Goal: Information Seeking & Learning: Learn about a topic

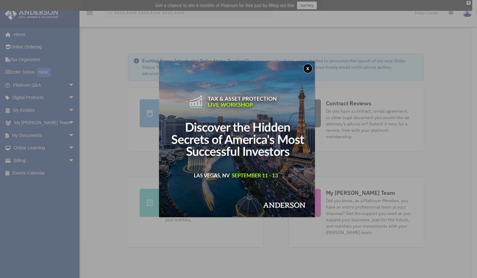
click at [310, 68] on button "x" at bounding box center [308, 69] width 10 height 10
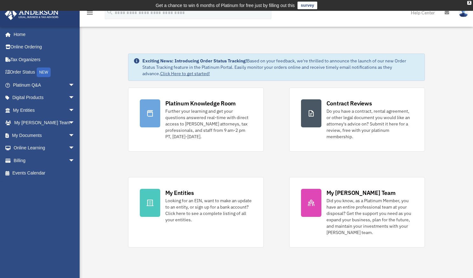
click at [446, 12] on icon at bounding box center [446, 13] width 4 height 4
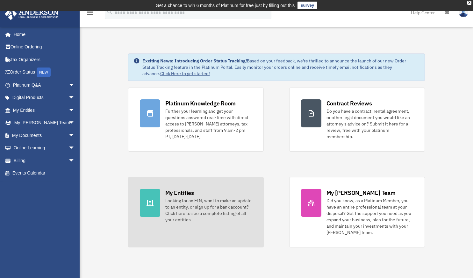
click at [188, 201] on div "Looking for an EIN, want to make an update to an entity, or sign up for a bank …" at bounding box center [208, 209] width 87 height 25
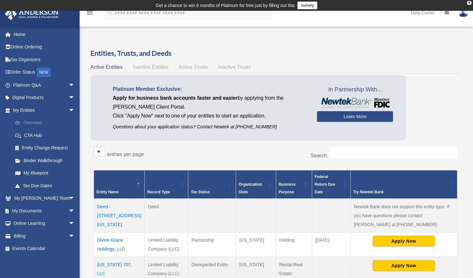
click at [30, 121] on link "Overview" at bounding box center [46, 123] width 75 height 13
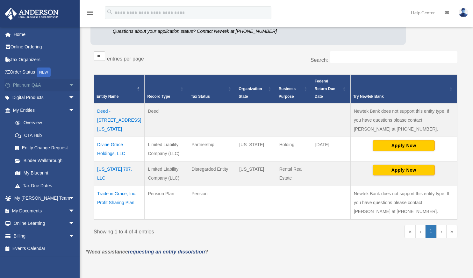
scroll to position [64, 0]
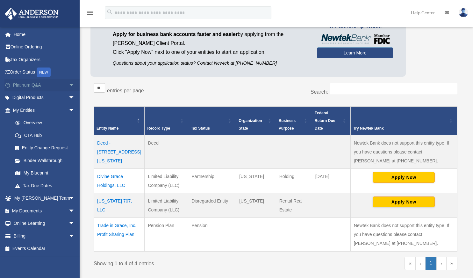
click at [25, 85] on link "Platinum Q&A arrow_drop_down" at bounding box center [44, 85] width 80 height 13
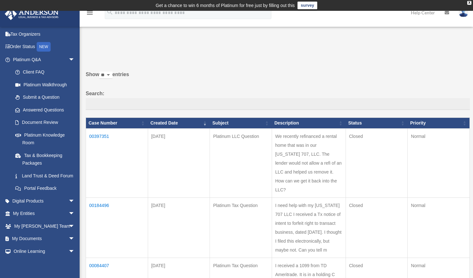
scroll to position [32, 0]
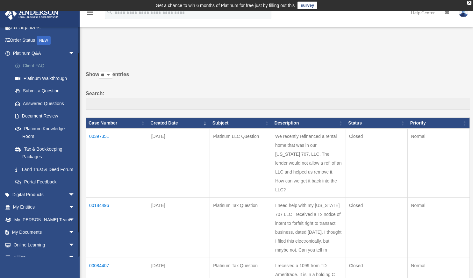
click at [45, 65] on link "Client FAQ" at bounding box center [46, 66] width 75 height 13
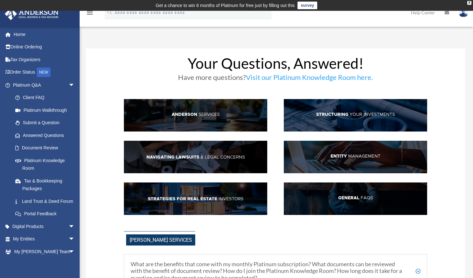
click at [341, 196] on img at bounding box center [355, 198] width 143 height 32
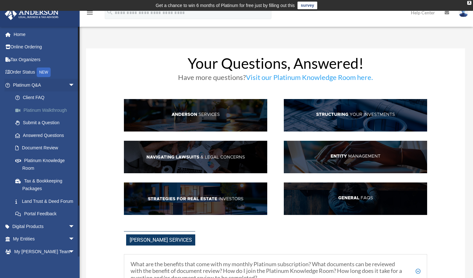
click at [56, 110] on link "Platinum Walkthrough" at bounding box center [46, 110] width 75 height 13
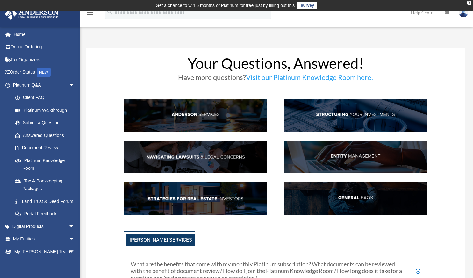
click at [464, 12] on img at bounding box center [463, 12] width 10 height 9
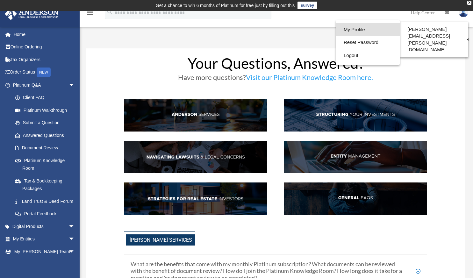
click at [356, 27] on link "My Profile" at bounding box center [368, 29] width 64 height 13
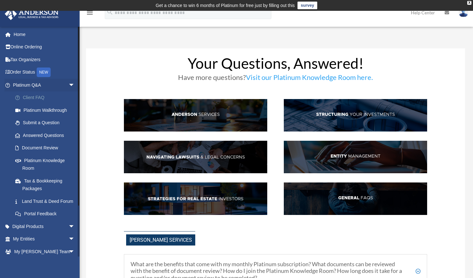
click at [38, 96] on link "Client FAQ" at bounding box center [46, 97] width 75 height 13
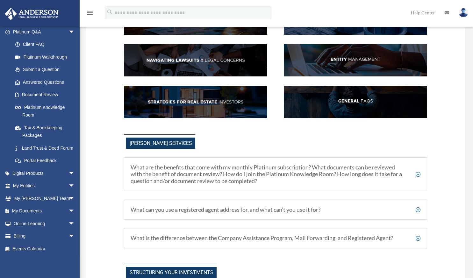
scroll to position [159, 0]
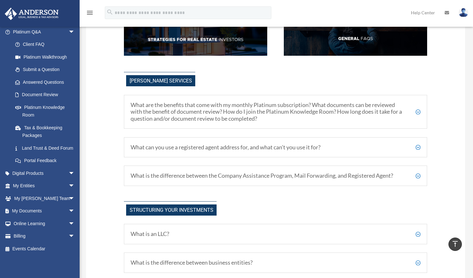
click at [417, 110] on h5 "What are the benefits that come with my monthly Platinum subscription? What doc…" at bounding box center [276, 112] width 290 height 21
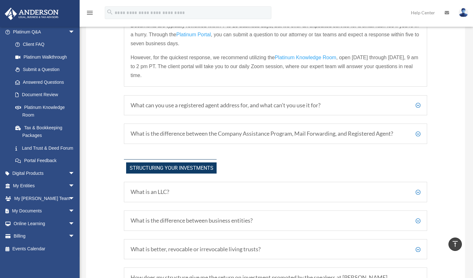
scroll to position [318, 0]
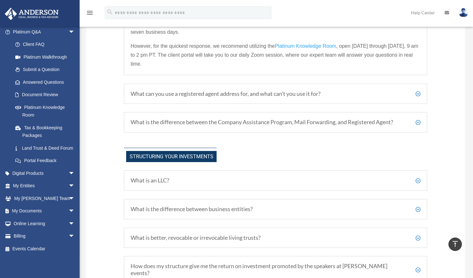
click at [417, 91] on h5 "What can you use a registered agent address for, and what can’t you use it for?" at bounding box center [276, 93] width 290 height 7
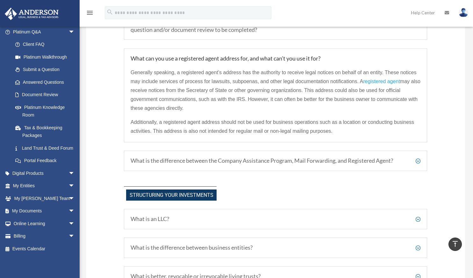
scroll to position [280, 0]
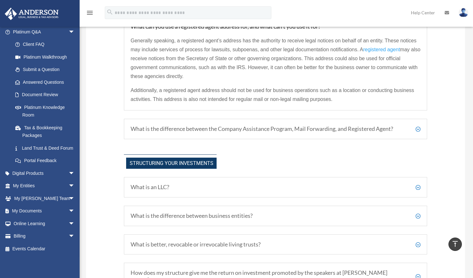
click at [418, 127] on h5 "What is the difference between the Company Assistance Program, Mail Forwarding,…" at bounding box center [276, 128] width 290 height 7
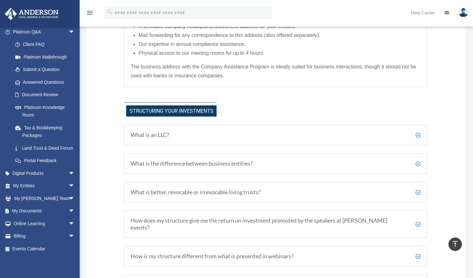
scroll to position [375, 0]
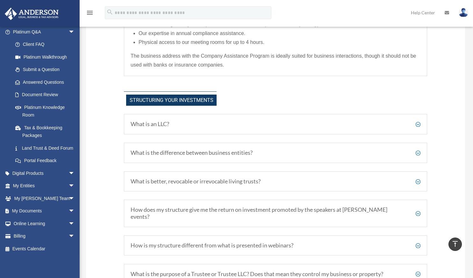
click at [417, 124] on h5 "What is an LLC?" at bounding box center [276, 124] width 290 height 7
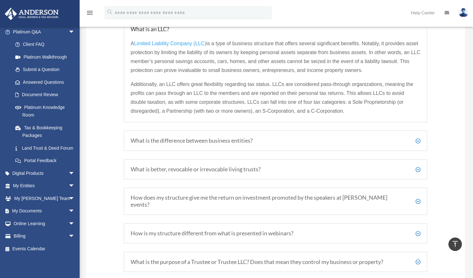
scroll to position [471, 0]
click at [418, 139] on h5 "What is the difference between business entities?" at bounding box center [276, 140] width 290 height 7
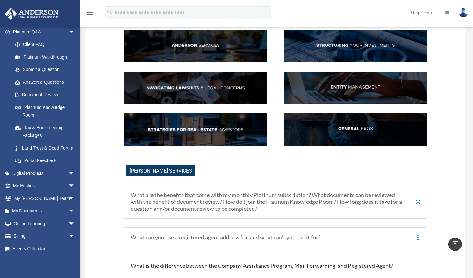
scroll to position [0, 0]
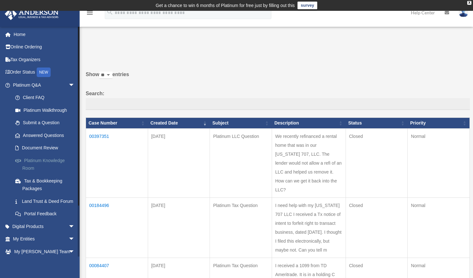
click at [32, 160] on link "Platinum Knowledge Room" at bounding box center [46, 164] width 75 height 20
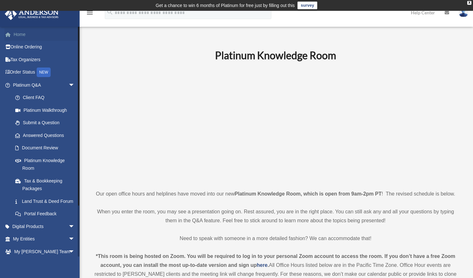
click at [16, 35] on link "Home" at bounding box center [44, 34] width 80 height 13
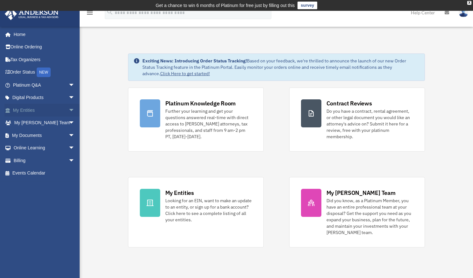
click at [68, 108] on span "arrow_drop_down" at bounding box center [74, 110] width 13 height 13
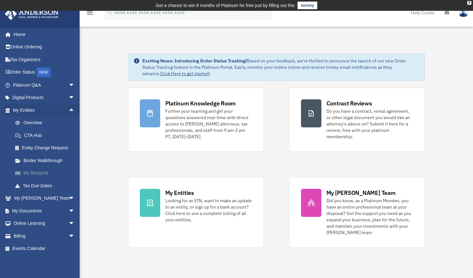
click at [34, 172] on link "My Blueprint" at bounding box center [46, 173] width 75 height 13
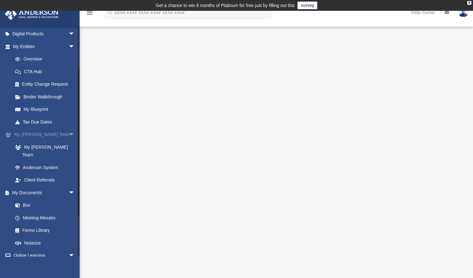
click at [45, 136] on link "My [PERSON_NAME] Team arrow_drop_down" at bounding box center [44, 134] width 80 height 13
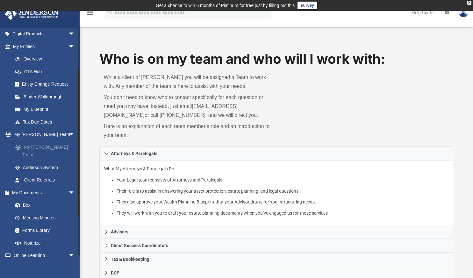
click at [43, 146] on link "My [PERSON_NAME] Team" at bounding box center [46, 151] width 75 height 20
click at [37, 147] on link "My [PERSON_NAME] Team" at bounding box center [46, 151] width 75 height 20
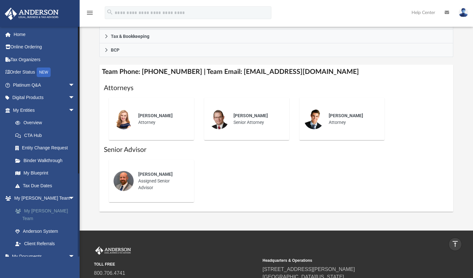
scroll to position [32, 0]
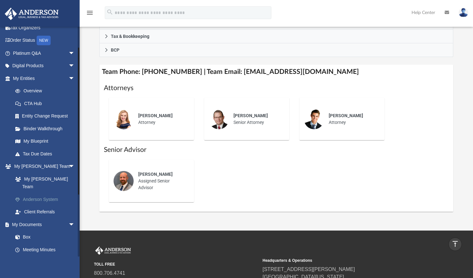
click at [53, 193] on link "Anderson System" at bounding box center [46, 199] width 75 height 13
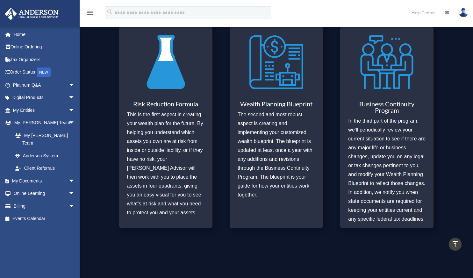
scroll to position [255, 0]
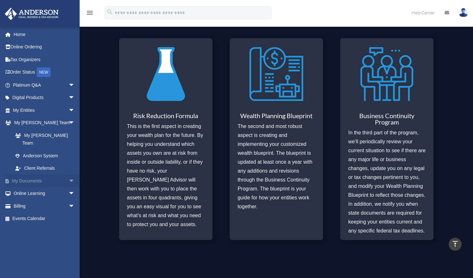
click at [68, 174] on span "arrow_drop_down" at bounding box center [74, 180] width 13 height 13
click at [23, 187] on link "Box" at bounding box center [46, 193] width 75 height 13
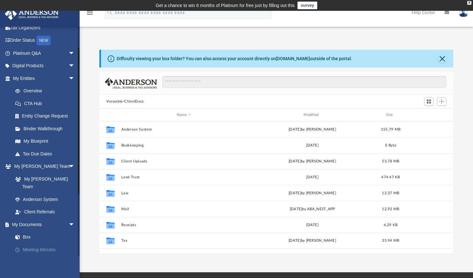
click at [44, 243] on link "Meeting Minutes" at bounding box center [46, 249] width 75 height 13
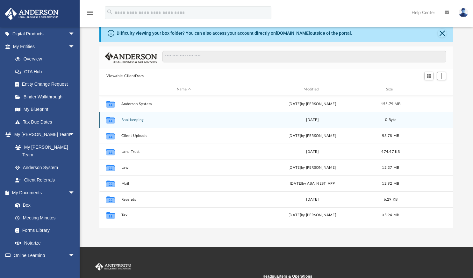
scroll to position [32, 0]
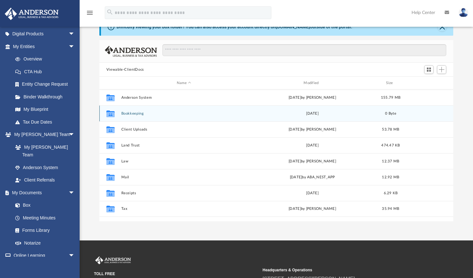
click at [113, 111] on icon "grid" at bounding box center [110, 113] width 8 height 7
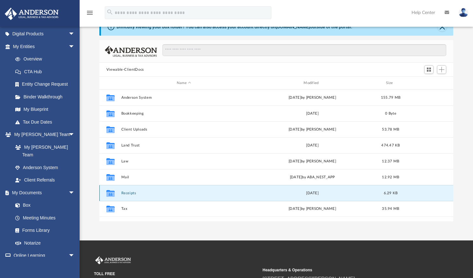
click at [133, 191] on button "Receipts" at bounding box center [183, 193] width 125 height 4
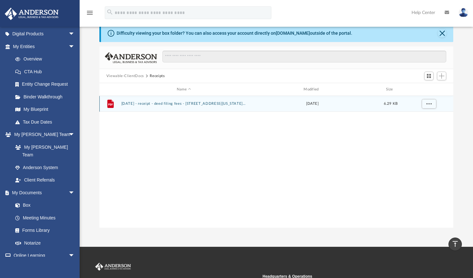
scroll to position [0, 0]
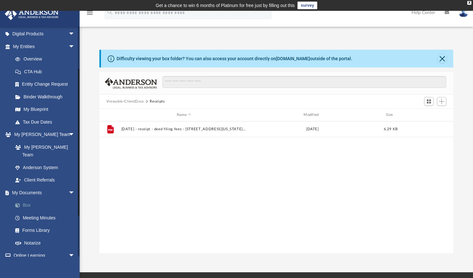
click at [24, 199] on link "Box" at bounding box center [46, 205] width 75 height 13
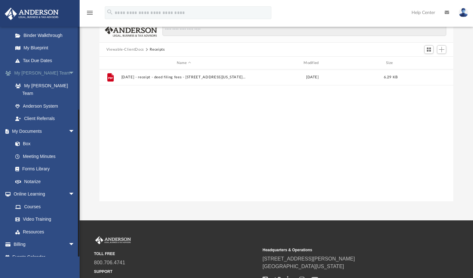
scroll to position [64, 0]
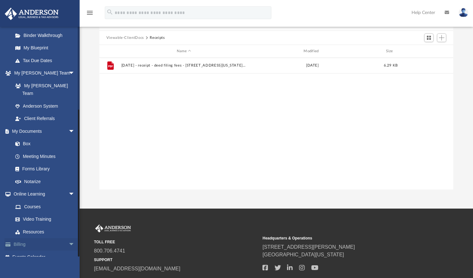
click at [40, 238] on link "Billing arrow_drop_down" at bounding box center [44, 244] width 80 height 13
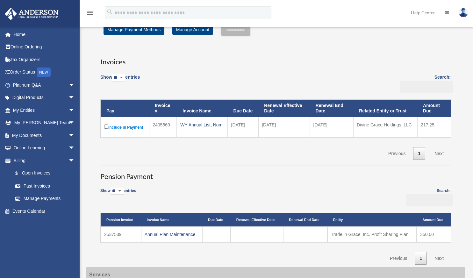
scroll to position [32, 0]
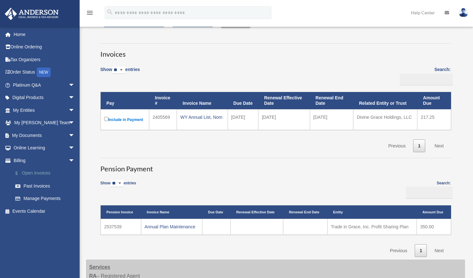
click at [29, 173] on link "$ Open Invoices" at bounding box center [46, 173] width 75 height 13
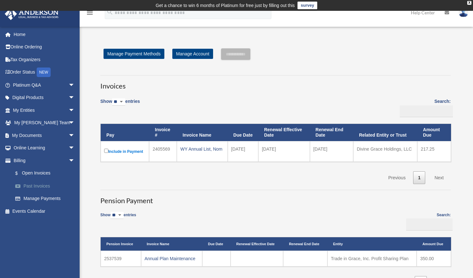
click at [35, 184] on link "Past Invoices" at bounding box center [46, 186] width 75 height 13
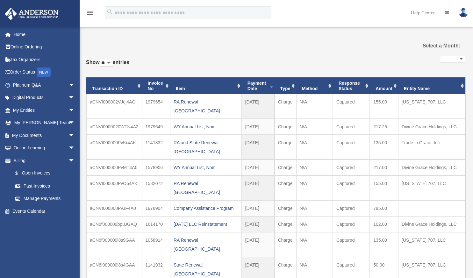
select select
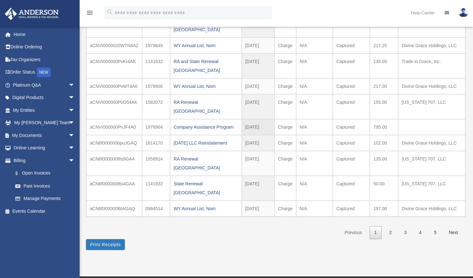
scroll to position [95, 0]
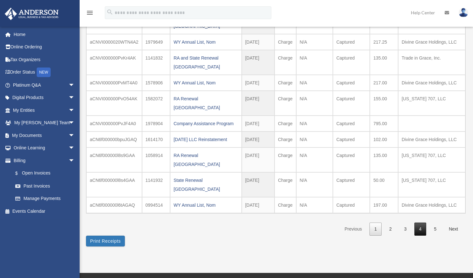
click at [422, 223] on link "4" at bounding box center [420, 229] width 12 height 13
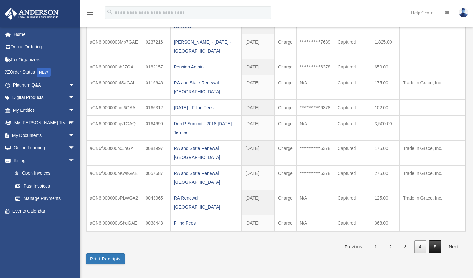
click at [435, 240] on link "5" at bounding box center [435, 246] width 12 height 13
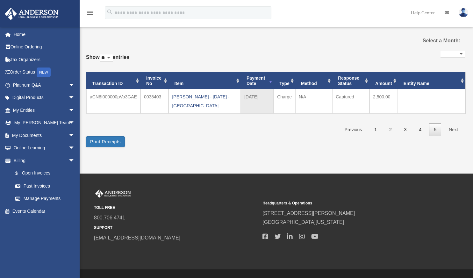
scroll to position [0, 0]
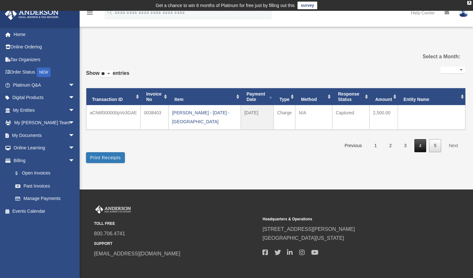
click at [420, 145] on link "4" at bounding box center [420, 145] width 12 height 13
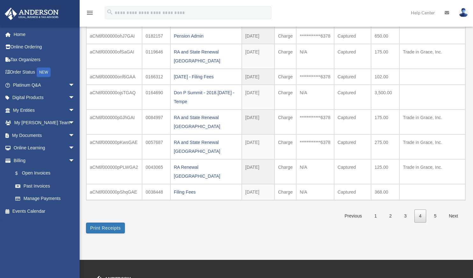
scroll to position [127, 0]
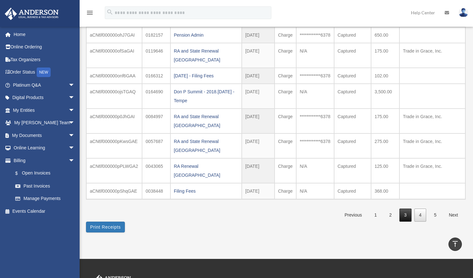
click at [403, 208] on link "3" at bounding box center [405, 214] width 12 height 13
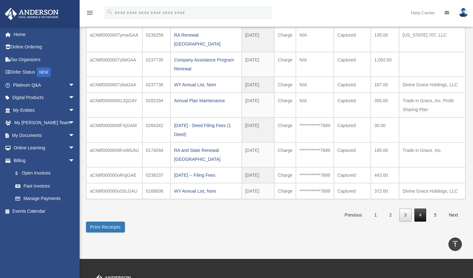
click at [421, 208] on link "4" at bounding box center [420, 214] width 12 height 13
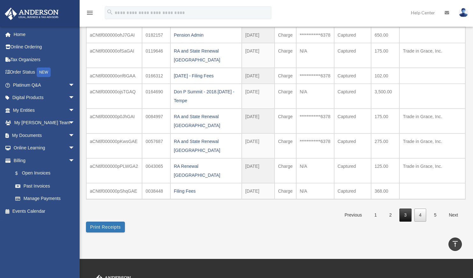
click at [403, 208] on link "3" at bounding box center [405, 214] width 12 height 13
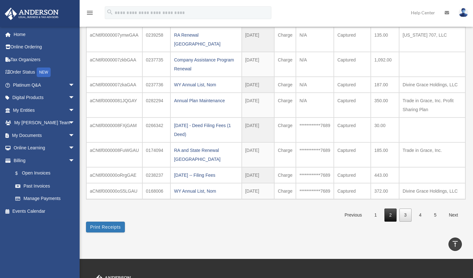
click at [390, 208] on link "2" at bounding box center [390, 214] width 12 height 13
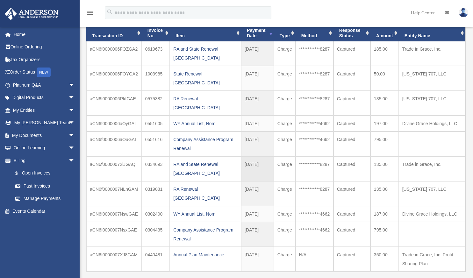
scroll to position [95, 0]
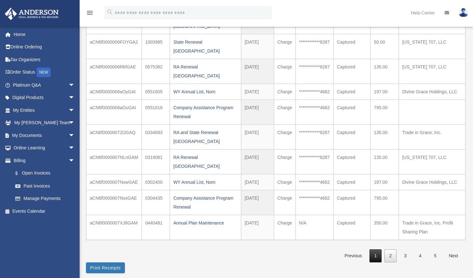
click at [375, 249] on link "1" at bounding box center [375, 255] width 12 height 13
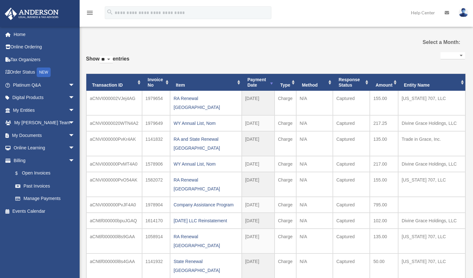
scroll to position [0, 0]
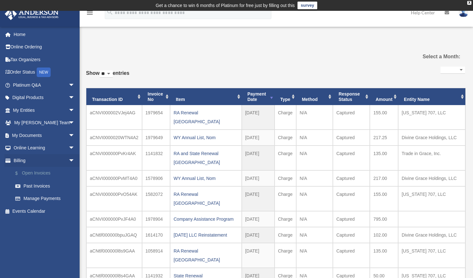
click at [35, 172] on link "$ Open Invoices" at bounding box center [46, 173] width 75 height 13
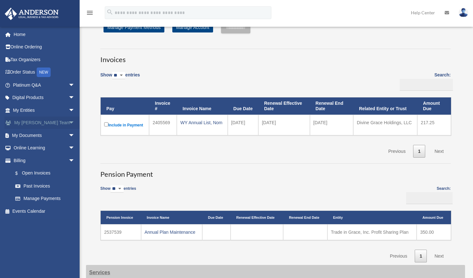
scroll to position [32, 0]
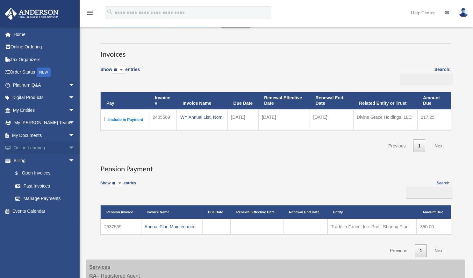
click at [40, 146] on link "Online Learning arrow_drop_down" at bounding box center [44, 148] width 80 height 13
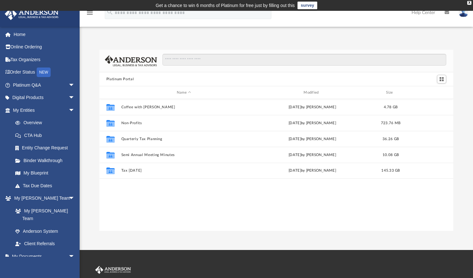
scroll to position [140, 349]
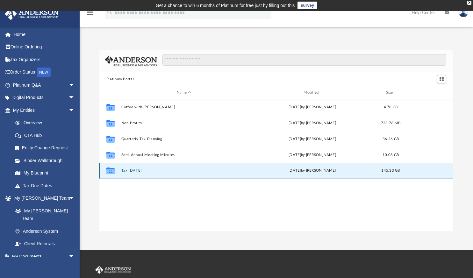
click at [131, 169] on button "Tax [DATE]" at bounding box center [183, 170] width 125 height 4
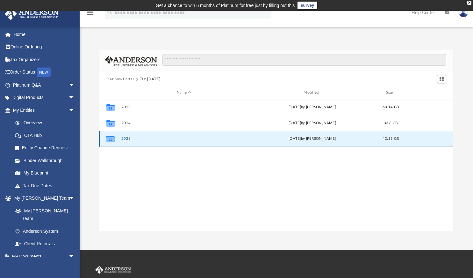
click at [124, 138] on button "2025" at bounding box center [183, 139] width 125 height 4
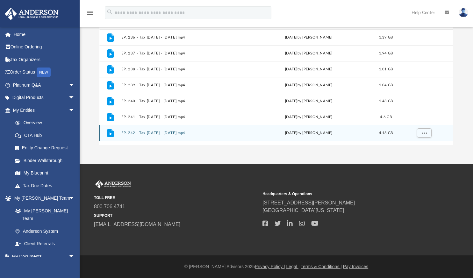
scroll to position [0, 0]
